Goal: Information Seeking & Learning: Learn about a topic

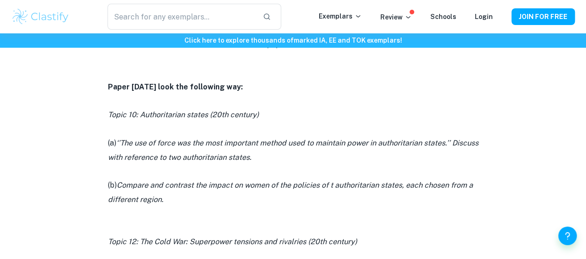
scroll to position [502, 0]
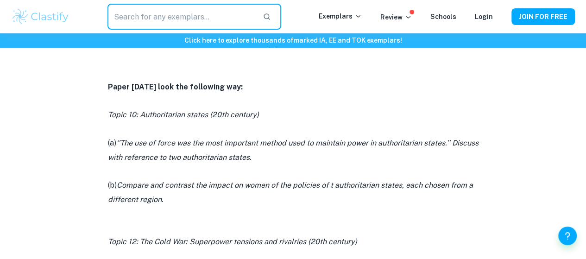
click at [147, 18] on input "text" at bounding box center [182, 17] width 148 height 26
click at [51, 23] on img at bounding box center [40, 16] width 59 height 19
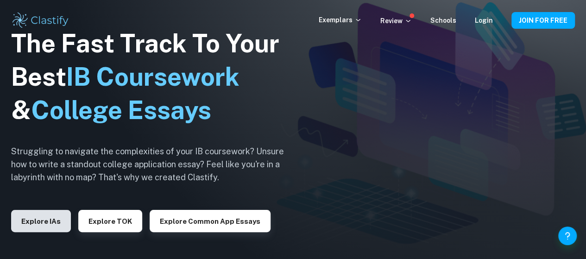
click at [47, 227] on button "Explore IAs" at bounding box center [41, 221] width 60 height 22
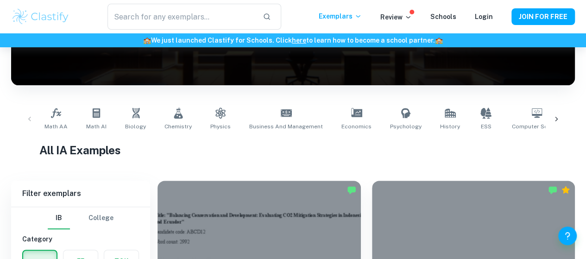
scroll to position [151, 0]
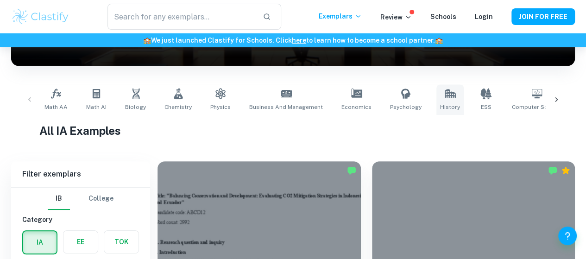
click at [444, 99] on link "History" at bounding box center [450, 99] width 27 height 31
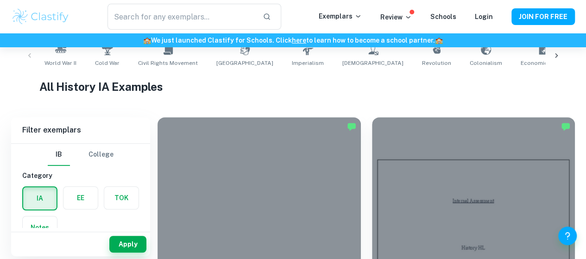
click at [109, 157] on button "College" at bounding box center [101, 155] width 25 height 22
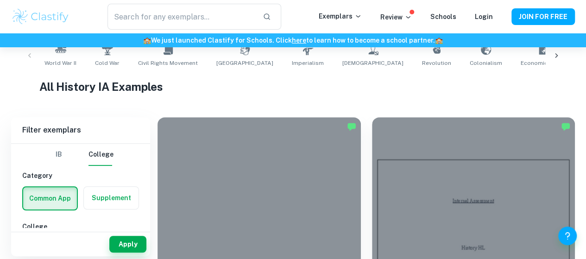
click at [57, 159] on button "IB" at bounding box center [59, 155] width 22 height 22
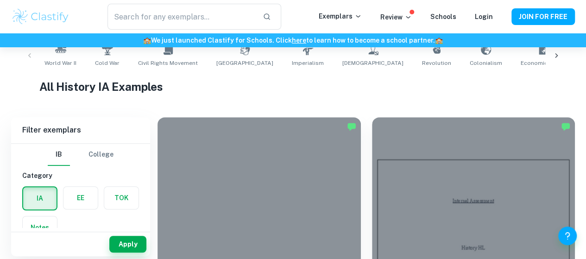
click at [100, 156] on button "College" at bounding box center [101, 155] width 25 height 22
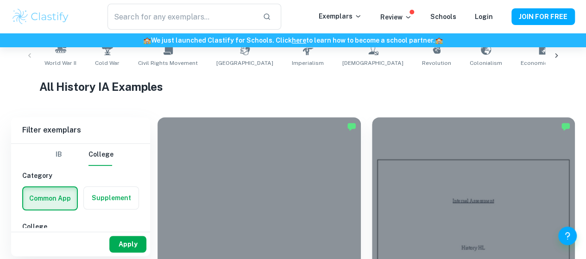
click at [120, 237] on button "Apply" at bounding box center [127, 244] width 37 height 17
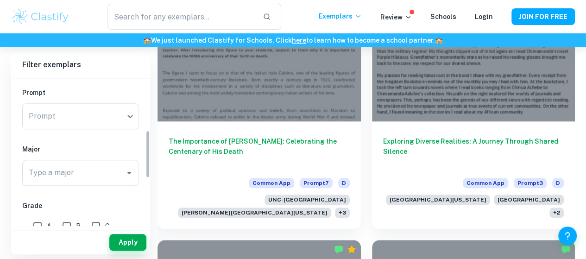
scroll to position [124, 0]
click at [88, 168] on input "Type a major" at bounding box center [73, 174] width 95 height 18
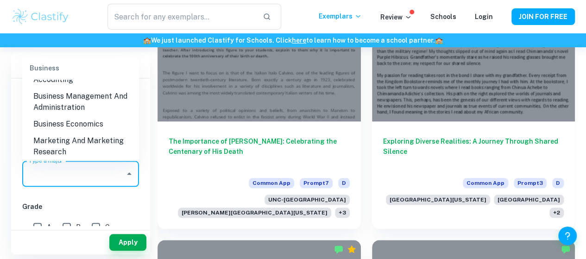
scroll to position [357, 0]
click at [106, 104] on li "Business Management And Administration" at bounding box center [80, 102] width 117 height 28
type input "Business Management And Administration"
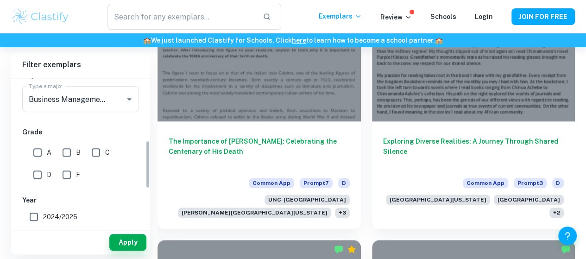
scroll to position [199, 0]
click at [40, 154] on input "A" at bounding box center [37, 152] width 19 height 19
checkbox input "true"
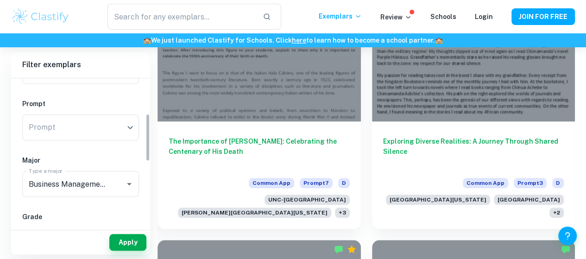
scroll to position [109, 0]
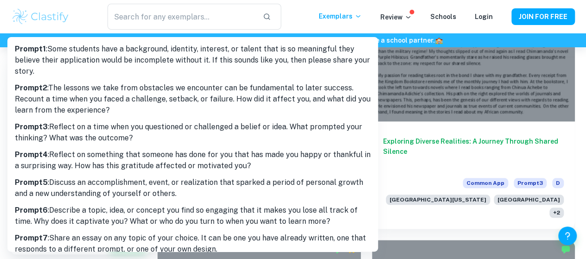
scroll to position [9, 0]
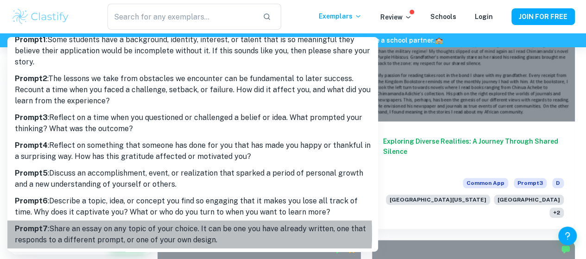
click at [106, 233] on p "Prompt 7 : Share an essay on any topic of your choice. It can be one you have a…" at bounding box center [193, 234] width 356 height 22
type input "7"
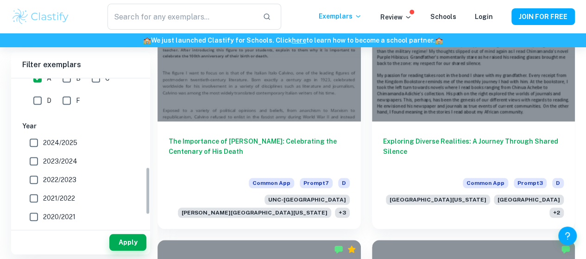
scroll to position [276, 0]
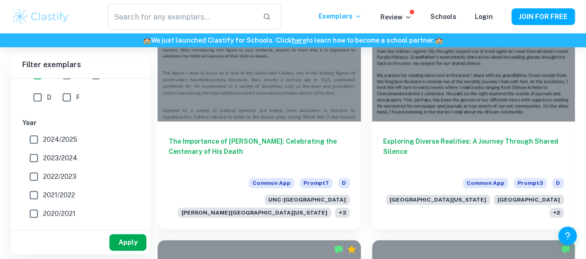
click at [136, 238] on button "Apply" at bounding box center [127, 242] width 37 height 17
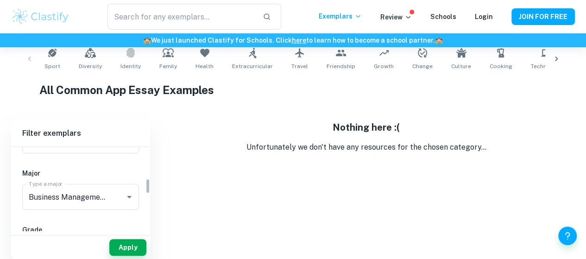
scroll to position [170, 0]
click at [121, 197] on icon "Clear" at bounding box center [117, 196] width 9 height 9
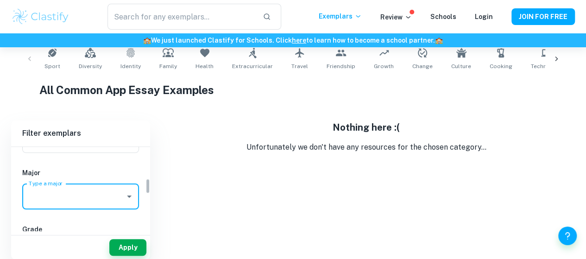
click at [118, 197] on input "Type a major" at bounding box center [73, 197] width 95 height 18
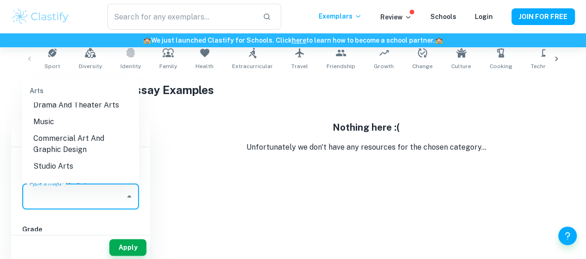
scroll to position [73, 0]
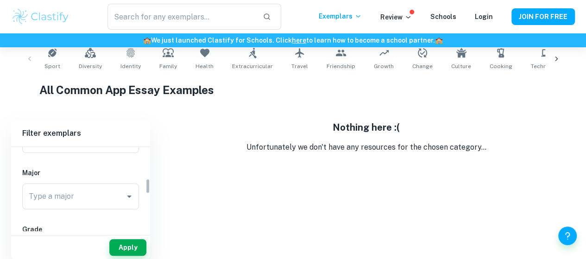
click at [82, 214] on div "IB College Category Common App Supplement College Type a college Type a college…" at bounding box center [80, 206] width 139 height 458
click at [126, 242] on button "Apply" at bounding box center [127, 247] width 37 height 17
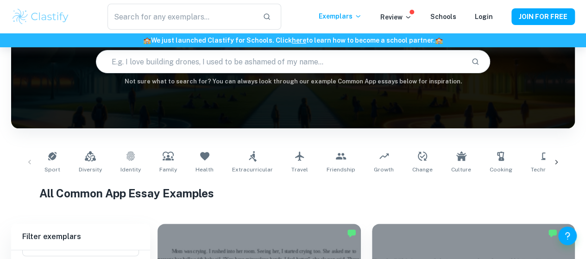
scroll to position [0, 0]
